Goal: Task Accomplishment & Management: Manage account settings

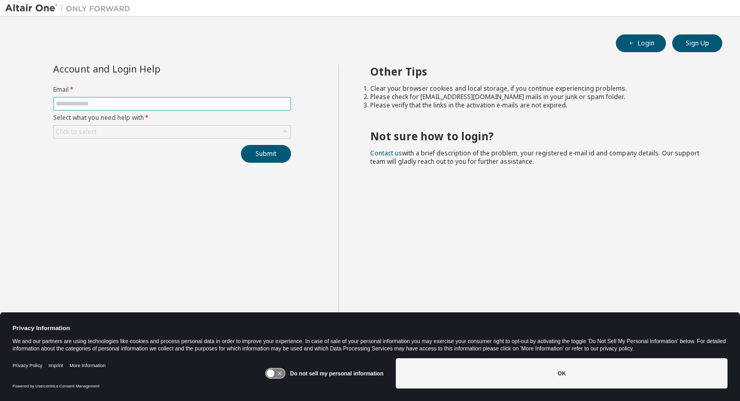
click at [160, 102] on input "text" at bounding box center [172, 104] width 233 height 8
type input "**********"
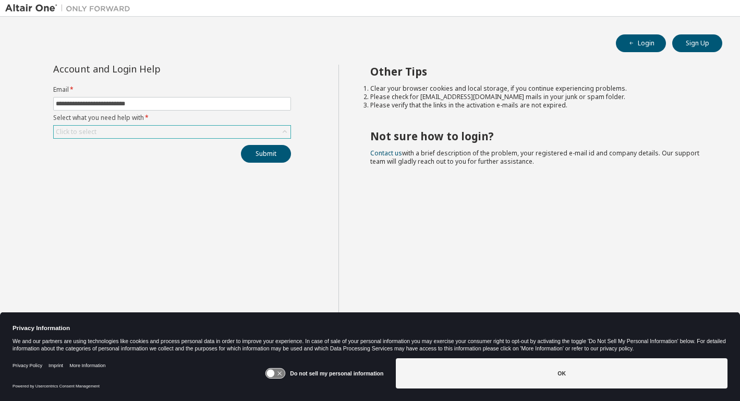
click at [155, 131] on div "Click to select" at bounding box center [172, 132] width 237 height 13
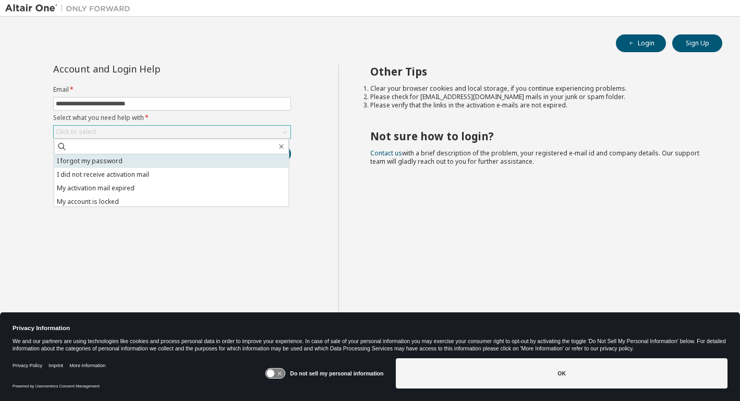
click at [147, 161] on li "I forgot my password" at bounding box center [171, 161] width 235 height 14
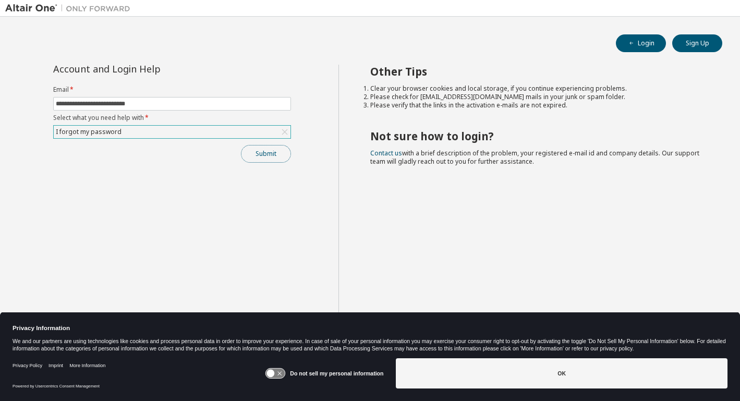
click at [253, 147] on button "Submit" at bounding box center [266, 154] width 50 height 18
click at [258, 152] on div "Submit" at bounding box center [172, 154] width 238 height 18
click at [271, 155] on button "Submit" at bounding box center [266, 154] width 50 height 18
